Goal: Check status: Check status

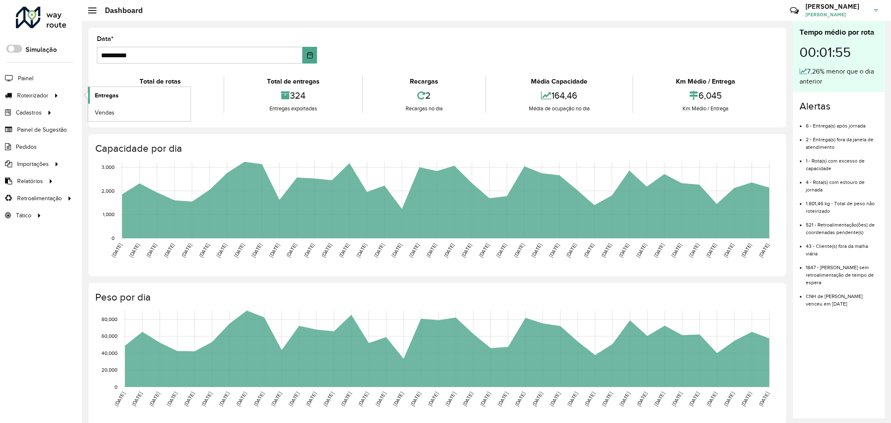
click at [110, 92] on span "Entregas" at bounding box center [107, 95] width 24 height 9
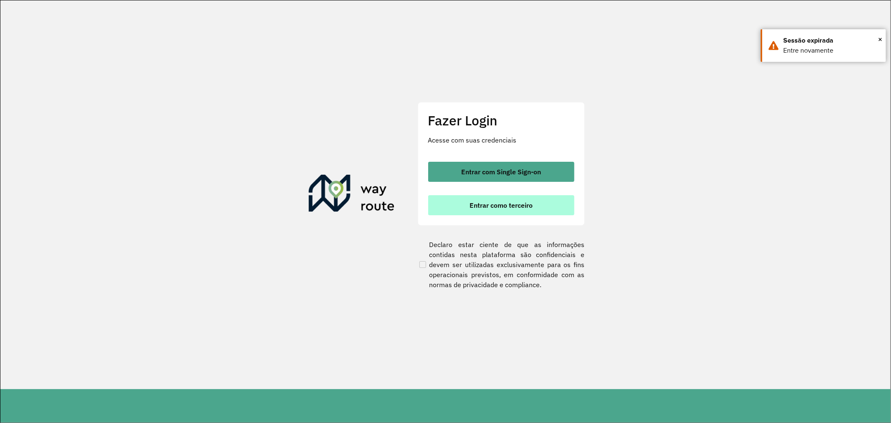
click at [529, 205] on span "Entrar como terceiro" at bounding box center [500, 205] width 63 height 7
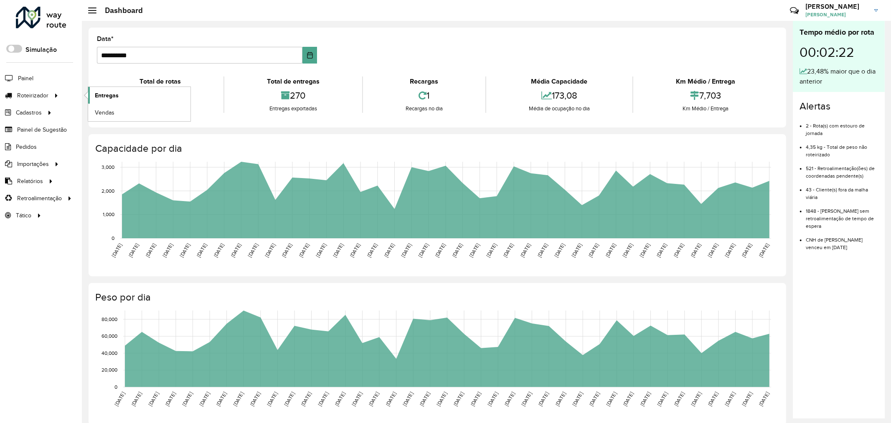
click at [122, 102] on link "Entregas" at bounding box center [139, 95] width 102 height 17
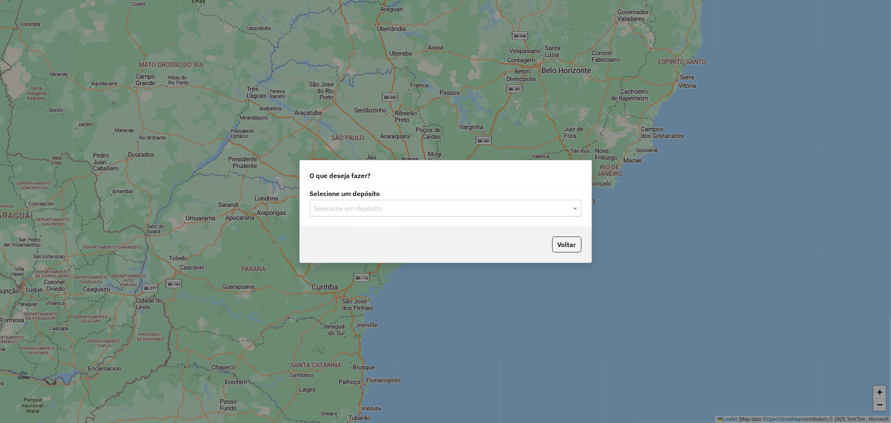
click at [410, 205] on input "text" at bounding box center [437, 208] width 246 height 10
click at [372, 234] on div "Ribeira Beer" at bounding box center [445, 232] width 271 height 14
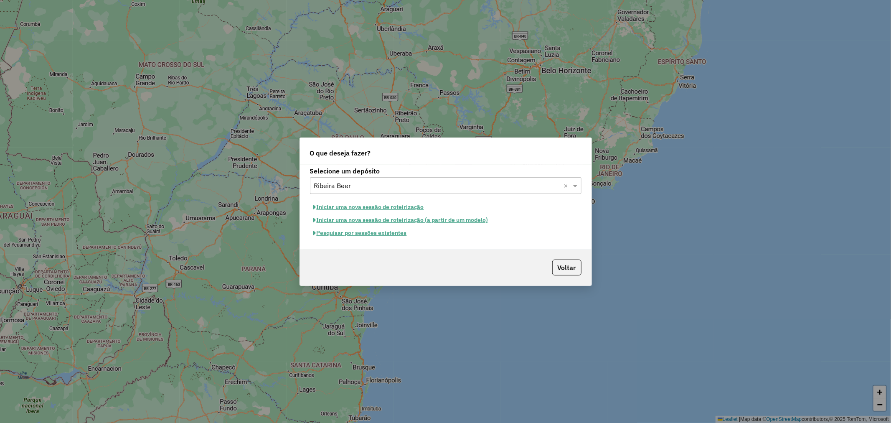
click at [374, 230] on button "Pesquisar por sessões existentes" at bounding box center [360, 232] width 101 height 13
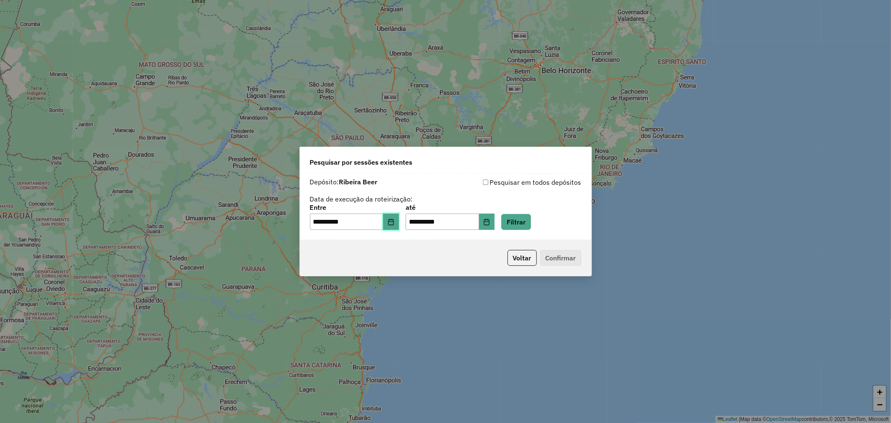
click at [394, 220] on icon "Choose Date" at bounding box center [390, 221] width 7 height 7
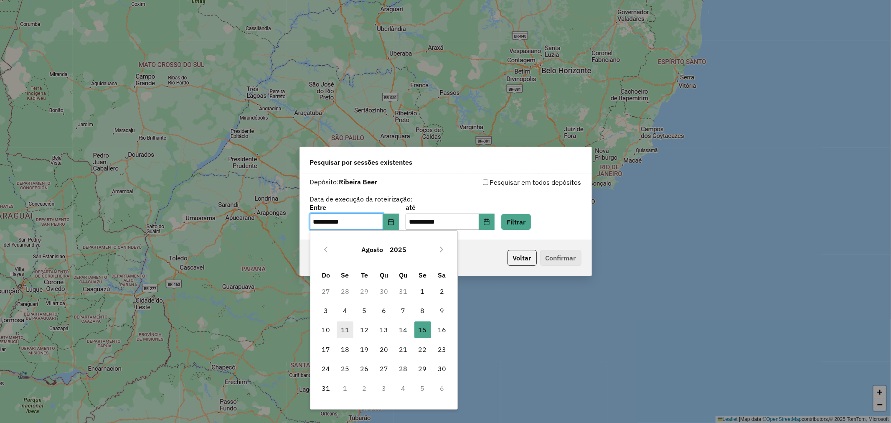
click at [344, 330] on span "11" at bounding box center [345, 329] width 17 height 17
type input "**********"
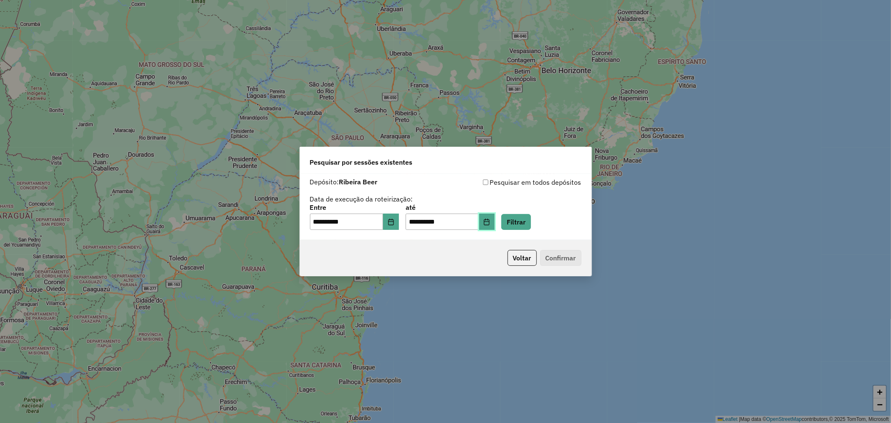
click at [490, 223] on icon "Choose Date" at bounding box center [486, 221] width 7 height 7
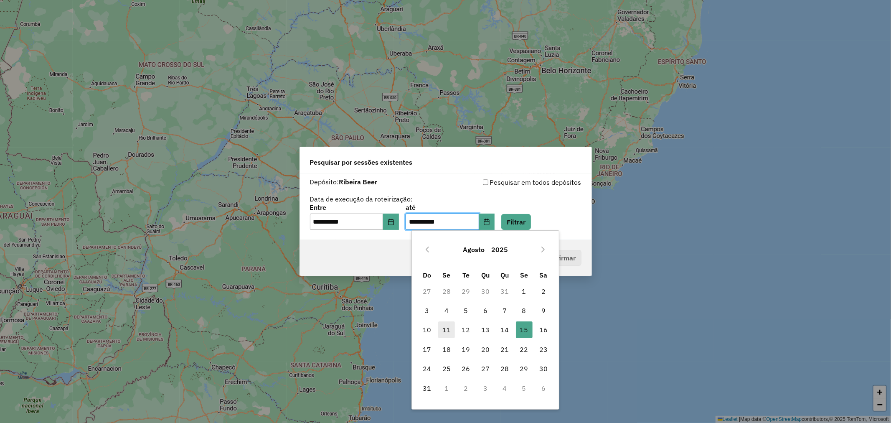
click at [443, 331] on span "11" at bounding box center [446, 329] width 17 height 17
type input "**********"
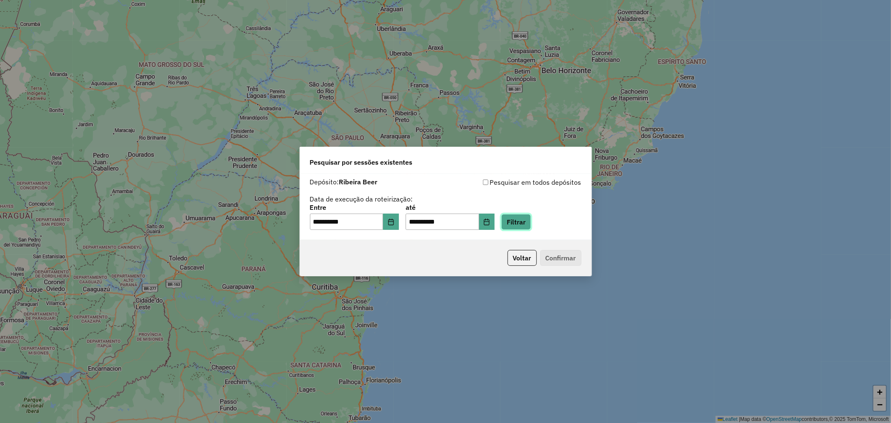
click at [531, 224] on button "Filtrar" at bounding box center [516, 222] width 30 height 16
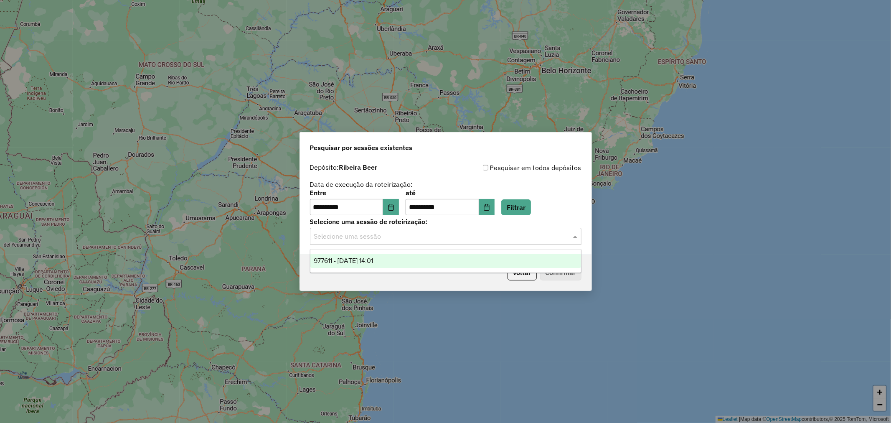
click at [453, 234] on input "text" at bounding box center [437, 236] width 246 height 10
click at [412, 259] on div "977611 - 11/08/2025 14:01" at bounding box center [445, 260] width 271 height 14
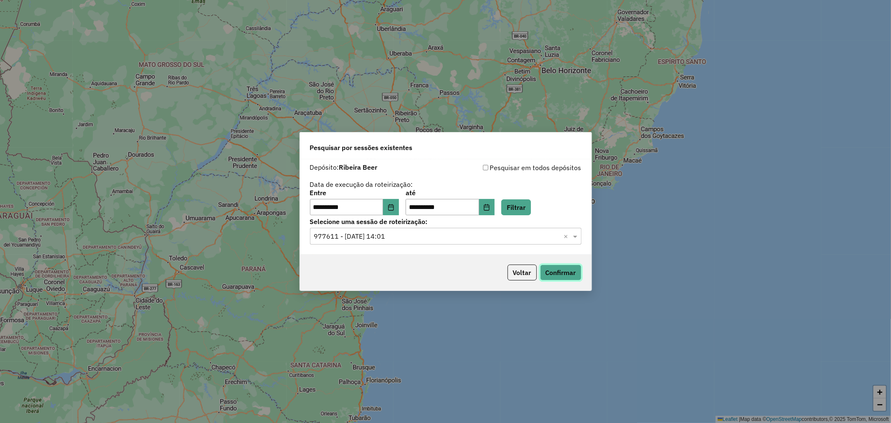
click at [564, 273] on button "Confirmar" at bounding box center [560, 272] width 41 height 16
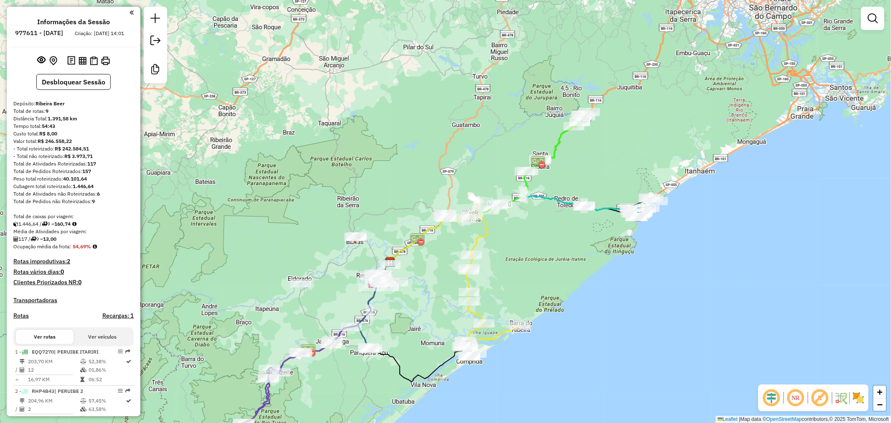
drag, startPoint x: 461, startPoint y: 277, endPoint x: 380, endPoint y: 345, distance: 106.1
click at [380, 345] on div "Janela de atendimento Grade de atendimento Capacidade Transportadoras Veículos …" at bounding box center [445, 211] width 891 height 423
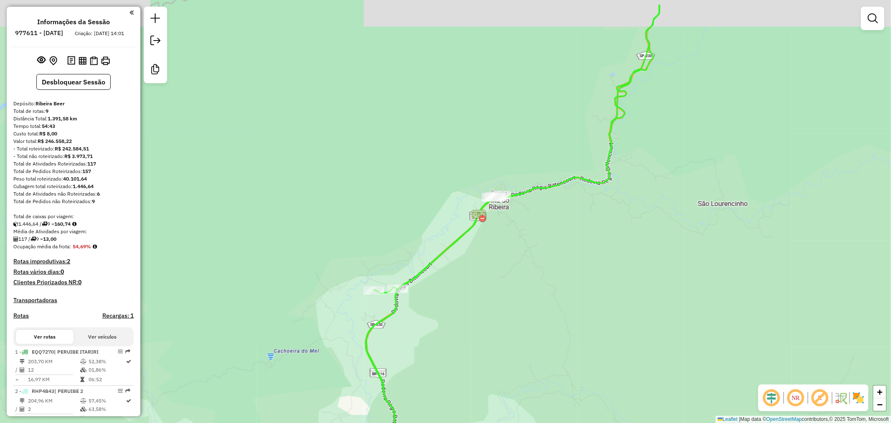
drag, startPoint x: 575, startPoint y: 159, endPoint x: 523, endPoint y: 205, distance: 69.8
click at [526, 207] on div "Janela de atendimento Grade de atendimento Capacidade Transportadoras Veículos …" at bounding box center [445, 211] width 891 height 423
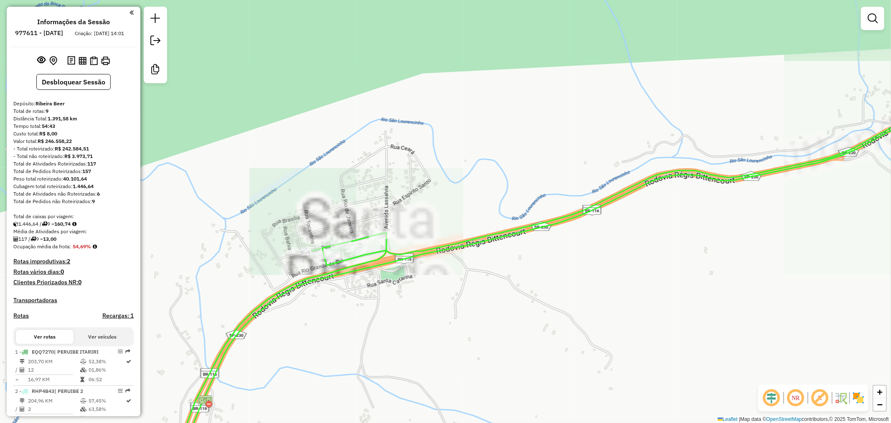
drag, startPoint x: 352, startPoint y: 283, endPoint x: 374, endPoint y: 266, distance: 27.7
click at [374, 266] on div "Janela de atendimento Grade de atendimento Capacidade Transportadoras Veículos …" at bounding box center [445, 211] width 891 height 423
